Goal: Transaction & Acquisition: Purchase product/service

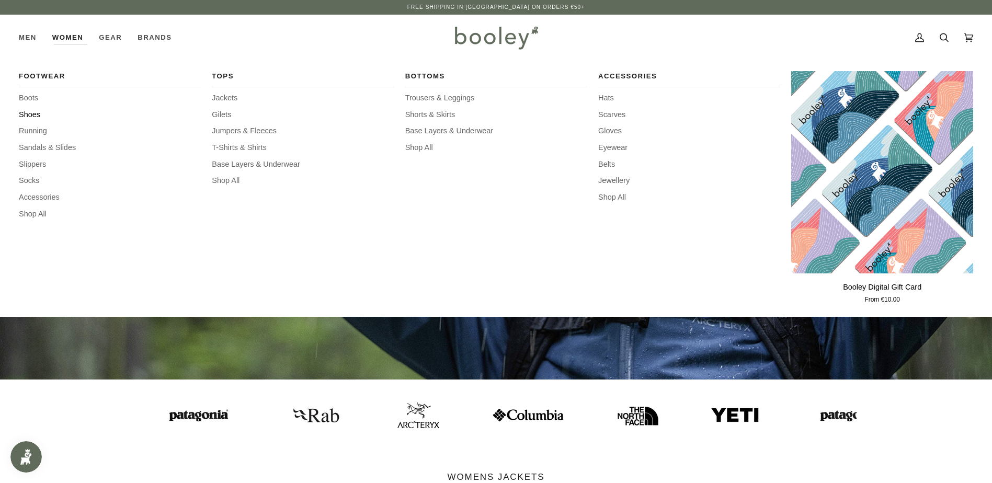
click at [32, 115] on span "Shoes" at bounding box center [110, 115] width 182 height 12
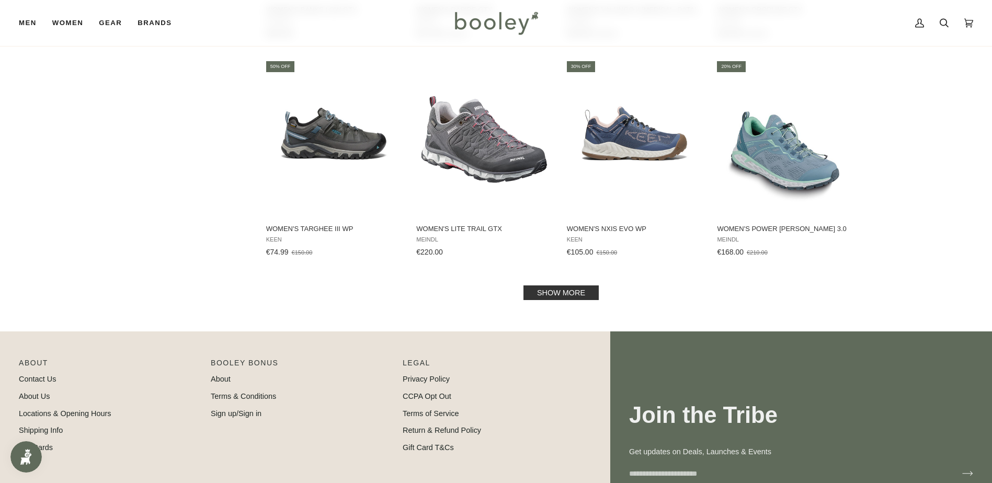
scroll to position [1046, 0]
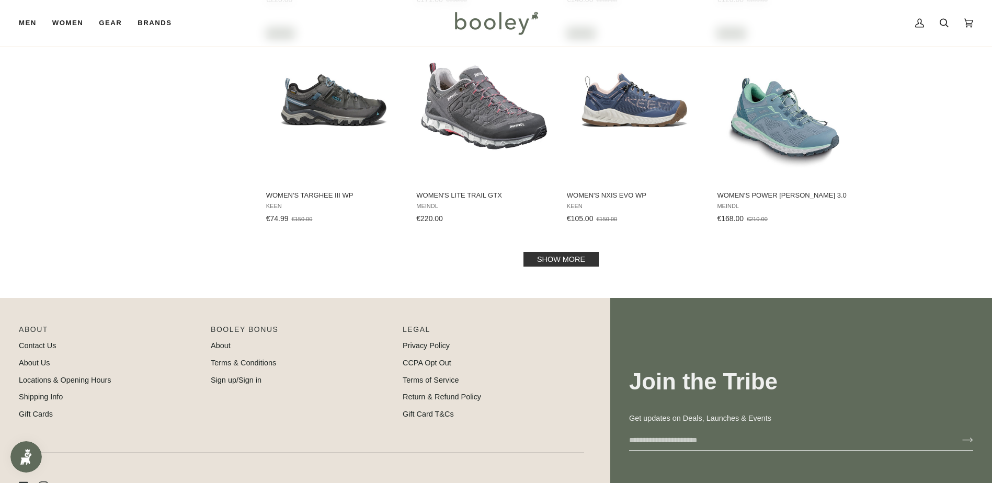
click at [565, 258] on link "Show more" at bounding box center [560, 259] width 75 height 15
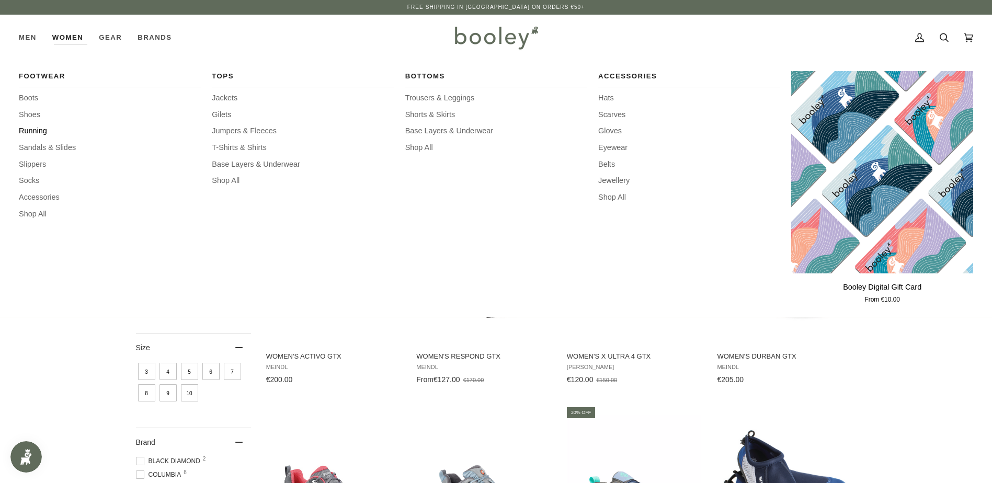
click at [36, 130] on span "Running" at bounding box center [110, 131] width 182 height 12
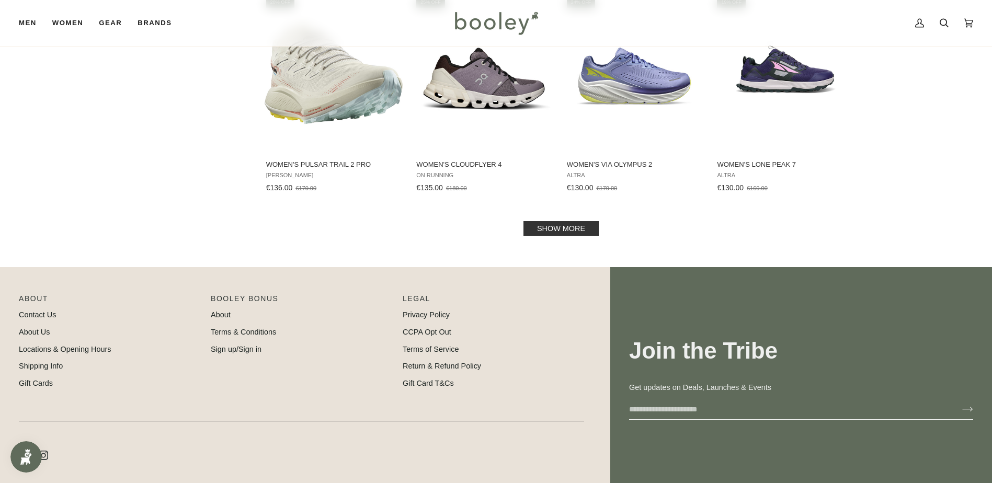
scroll to position [1098, 0]
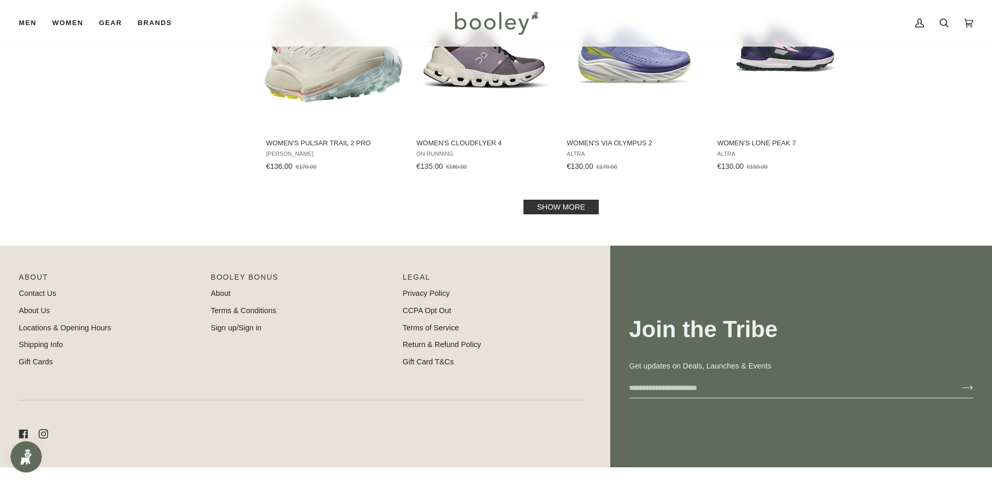
click at [559, 207] on link "Show more" at bounding box center [560, 207] width 75 height 15
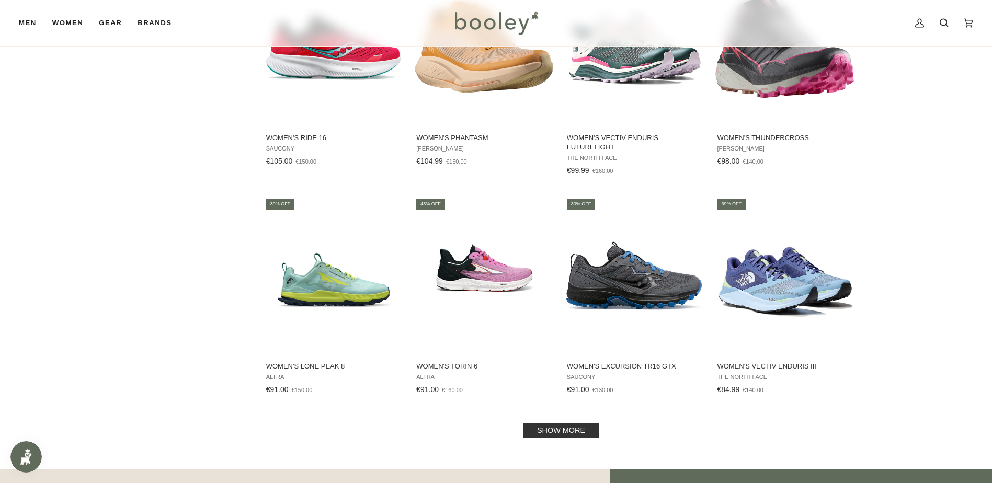
scroll to position [2039, 0]
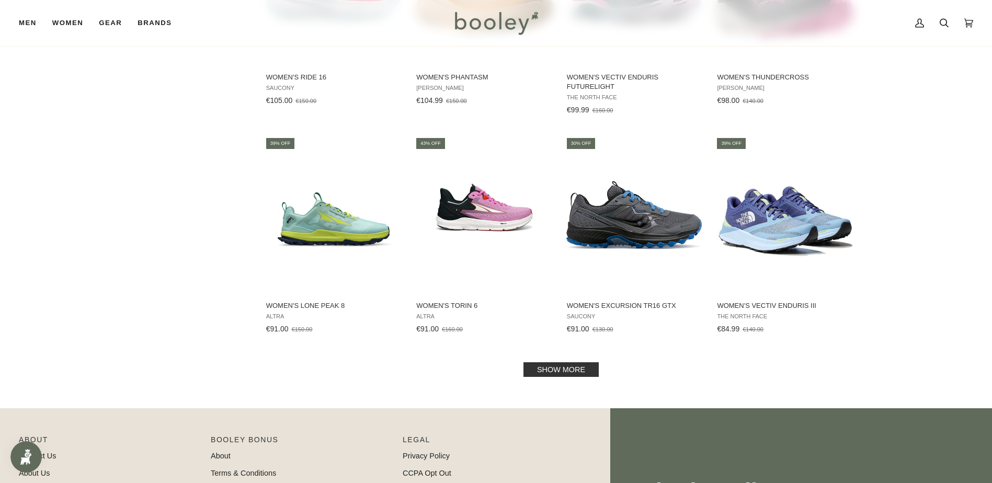
click at [571, 366] on link "Show more" at bounding box center [560, 369] width 75 height 15
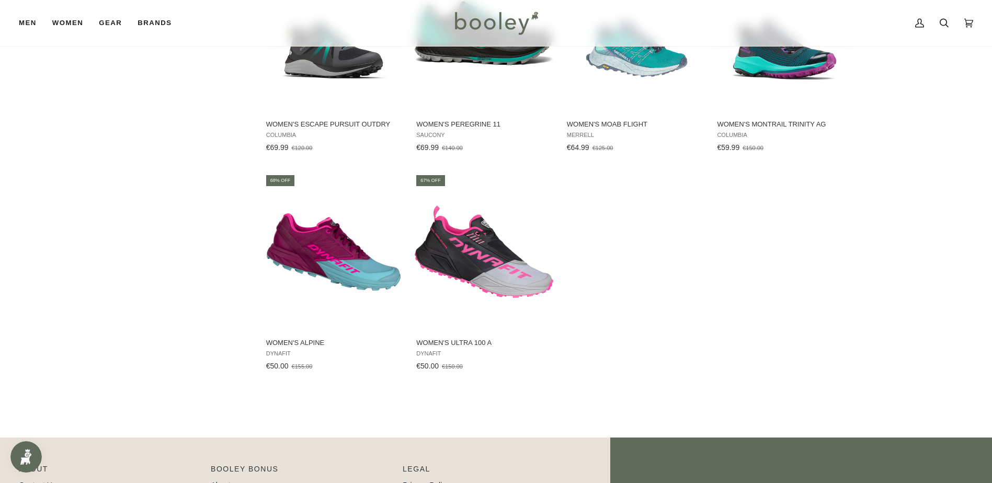
scroll to position [2771, 0]
